Goal: Information Seeking & Learning: Learn about a topic

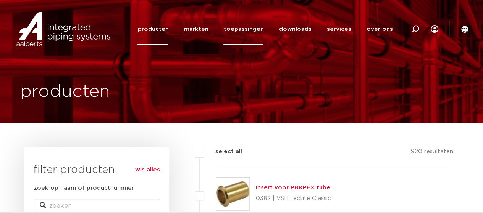
click at [260, 29] on link "toepassingen" at bounding box center [243, 29] width 40 height 31
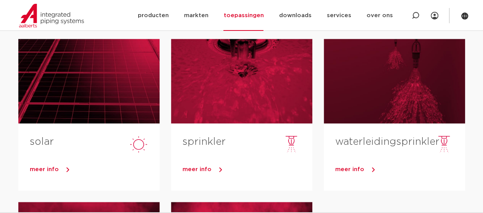
scroll to position [269, 0]
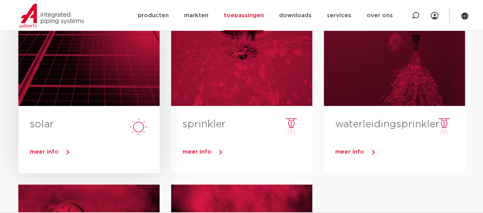
click at [52, 150] on span "meer info" at bounding box center [44, 152] width 29 height 6
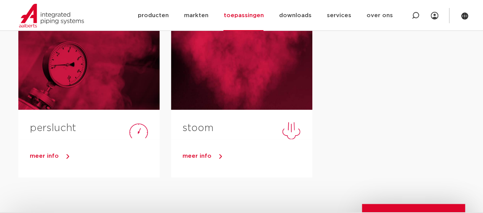
scroll to position [440, 0]
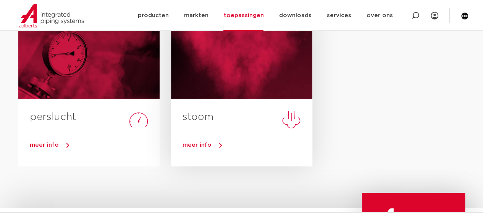
click at [205, 145] on span "meer info" at bounding box center [196, 145] width 29 height 6
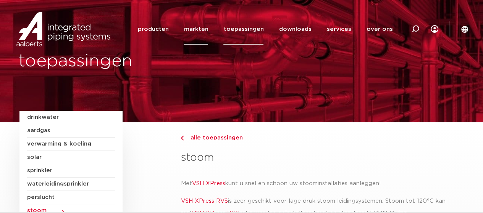
click at [204, 29] on link "markten" at bounding box center [196, 29] width 24 height 31
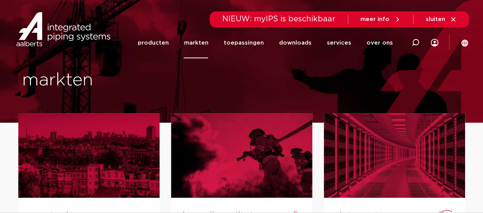
click at [386, 43] on link "over ons" at bounding box center [379, 42] width 26 height 31
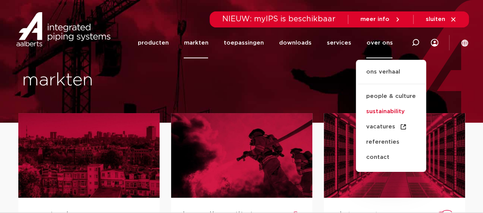
click at [382, 110] on link "sustainability" at bounding box center [391, 111] width 70 height 15
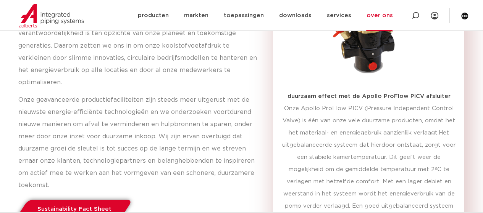
scroll to position [692, 0]
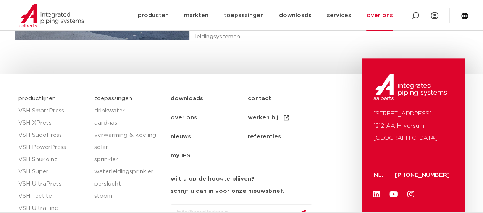
scroll to position [1874, 0]
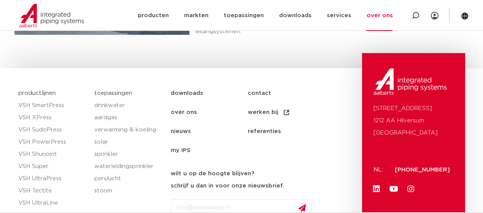
click at [185, 122] on link "nieuws" at bounding box center [209, 131] width 77 height 19
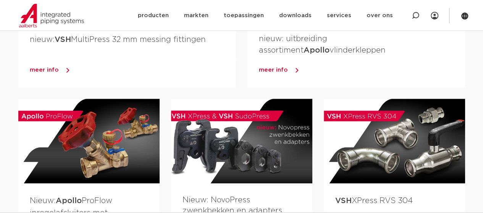
scroll to position [412, 0]
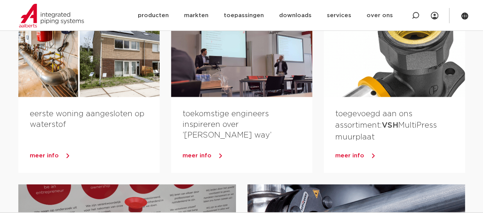
scroll to position [826, 0]
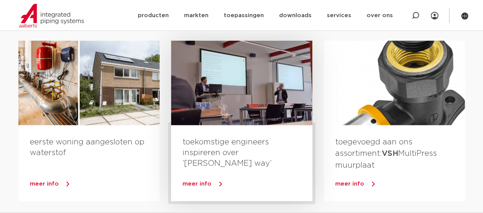
click at [199, 184] on span "meer info" at bounding box center [196, 184] width 29 height 6
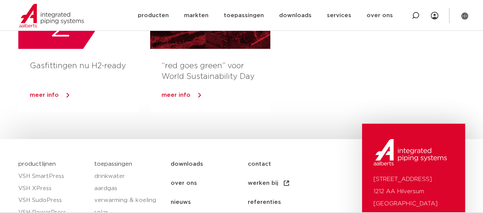
scroll to position [844, 0]
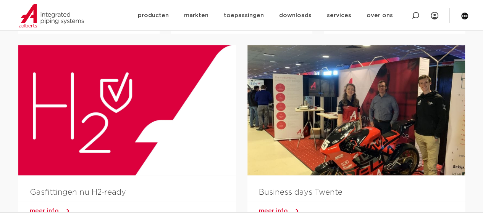
scroll to position [631, 0]
